Goal: Task Accomplishment & Management: Use online tool/utility

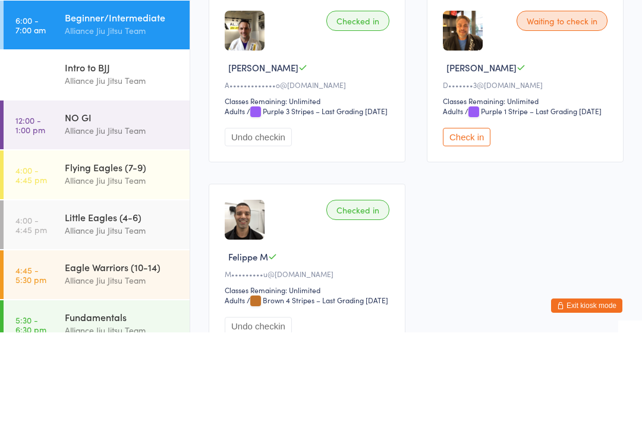
scroll to position [31, 0]
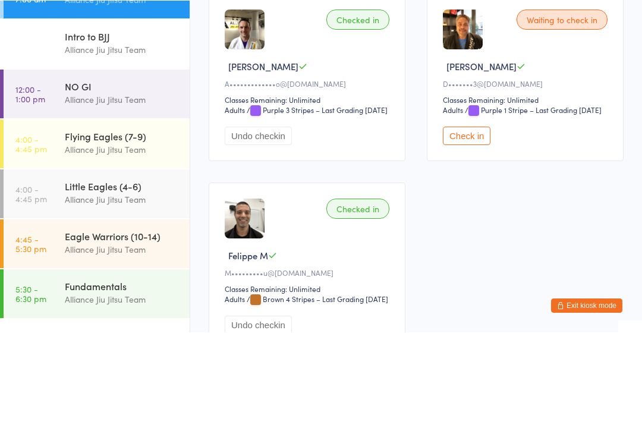
click at [116, 187] on div "NO GI" at bounding box center [122, 193] width 115 height 13
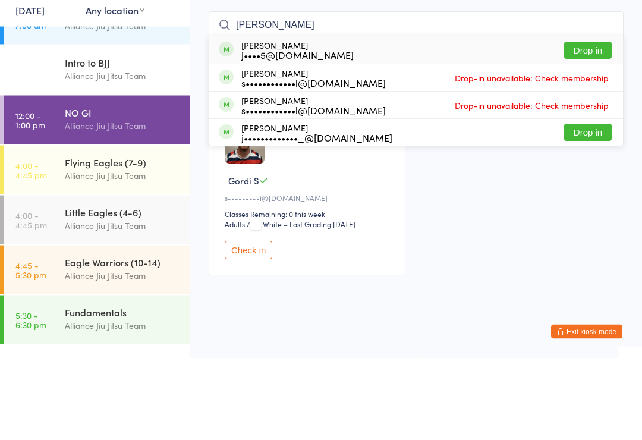
type input "[PERSON_NAME]"
click at [344, 118] on div "[PERSON_NAME] j••••5@[DOMAIN_NAME] Drop in" at bounding box center [416, 131] width 414 height 27
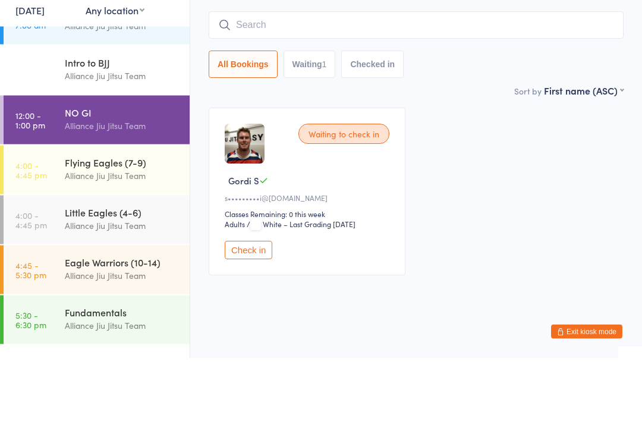
scroll to position [15, 0]
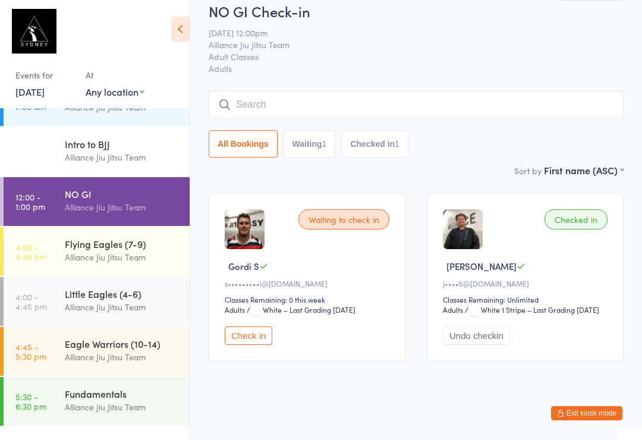
click at [108, 159] on div "Alliance Jiu Jitsu Team" at bounding box center [122, 157] width 115 height 14
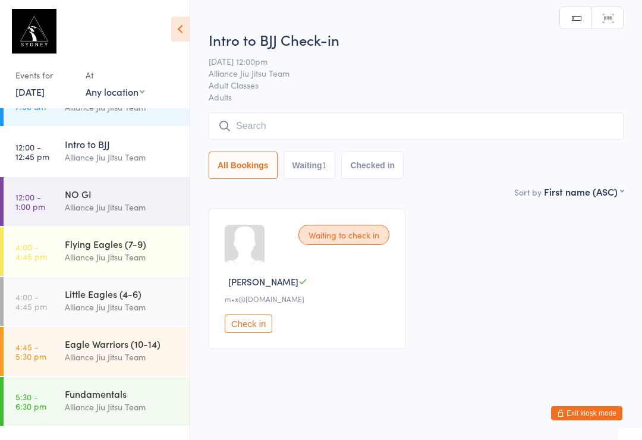
click at [153, 159] on div "Alliance Jiu Jitsu Team" at bounding box center [122, 157] width 115 height 14
click at [146, 200] on div "NO GI" at bounding box center [122, 193] width 115 height 13
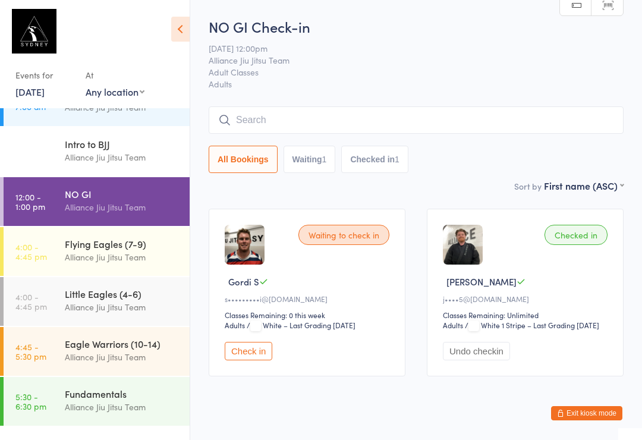
click at [263, 124] on input "search" at bounding box center [416, 119] width 415 height 27
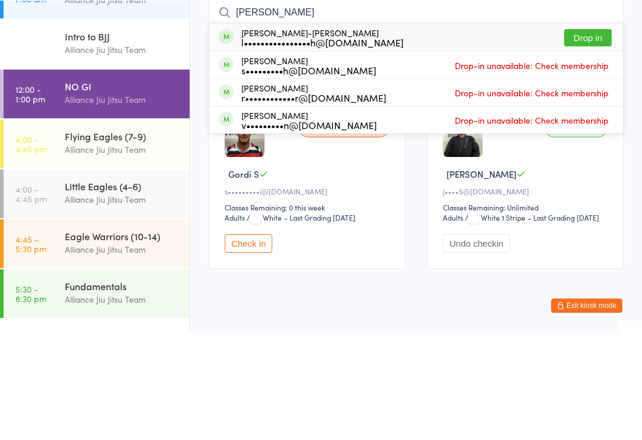
type input "[PERSON_NAME]"
click at [573, 137] on button "Drop in" at bounding box center [588, 145] width 48 height 17
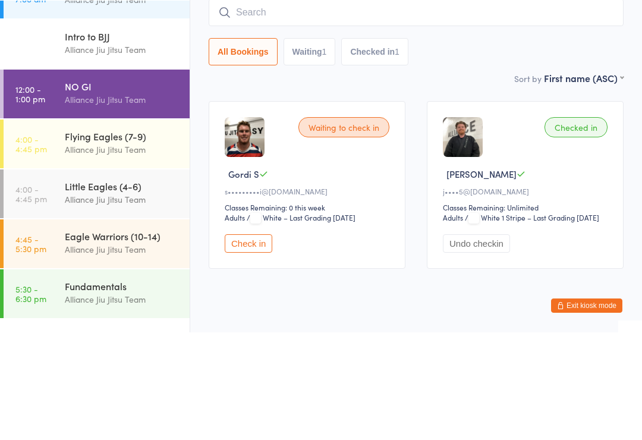
scroll to position [45, 0]
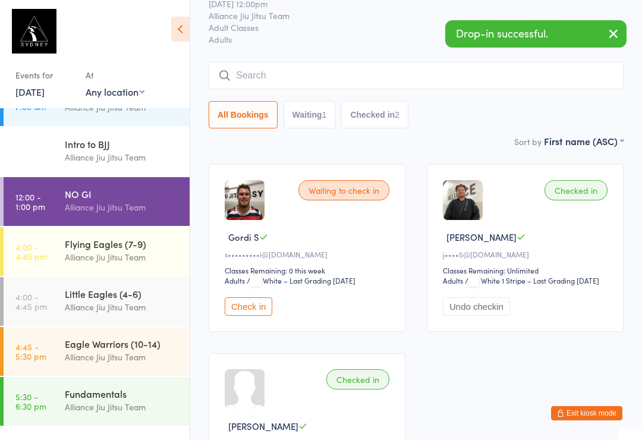
click at [268, 74] on input "search" at bounding box center [416, 75] width 415 height 27
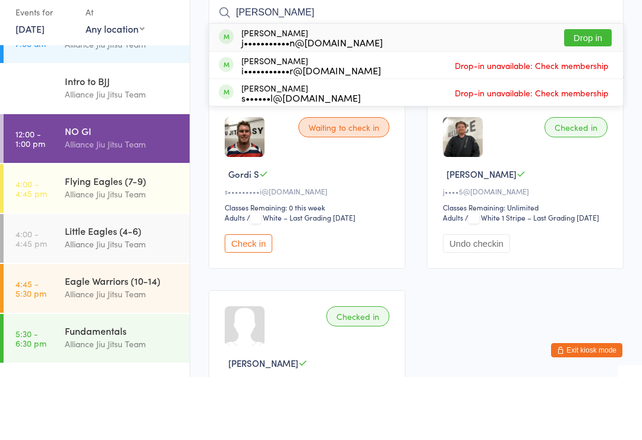
type input "[PERSON_NAME]"
click at [266, 100] on div "j•••••••••••n@[DOMAIN_NAME]" at bounding box center [312, 105] width 142 height 10
